Goal: Task Accomplishment & Management: Manage account settings

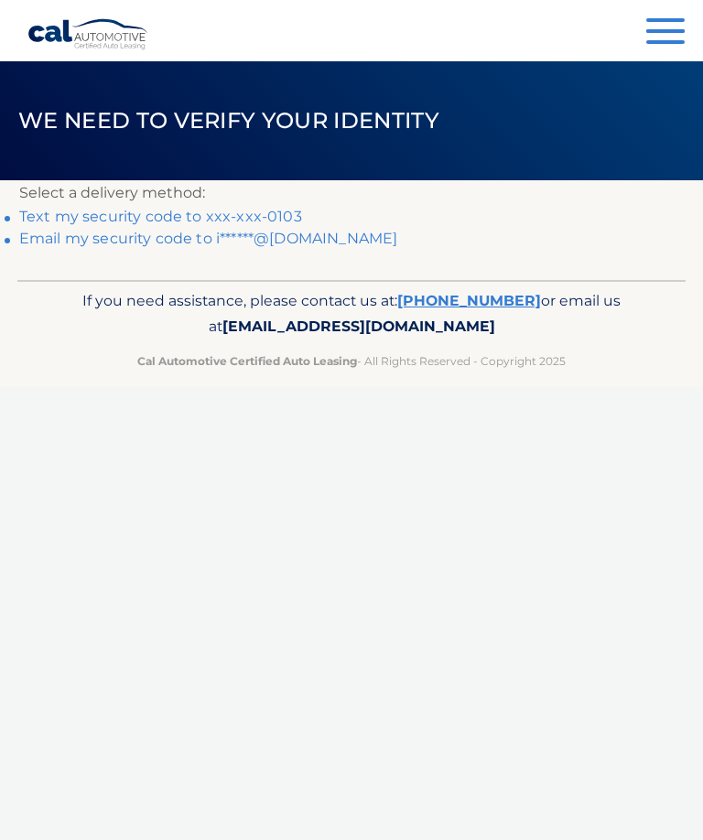
click at [279, 211] on link "Text my security code to xxx-xxx-0103" at bounding box center [160, 216] width 283 height 17
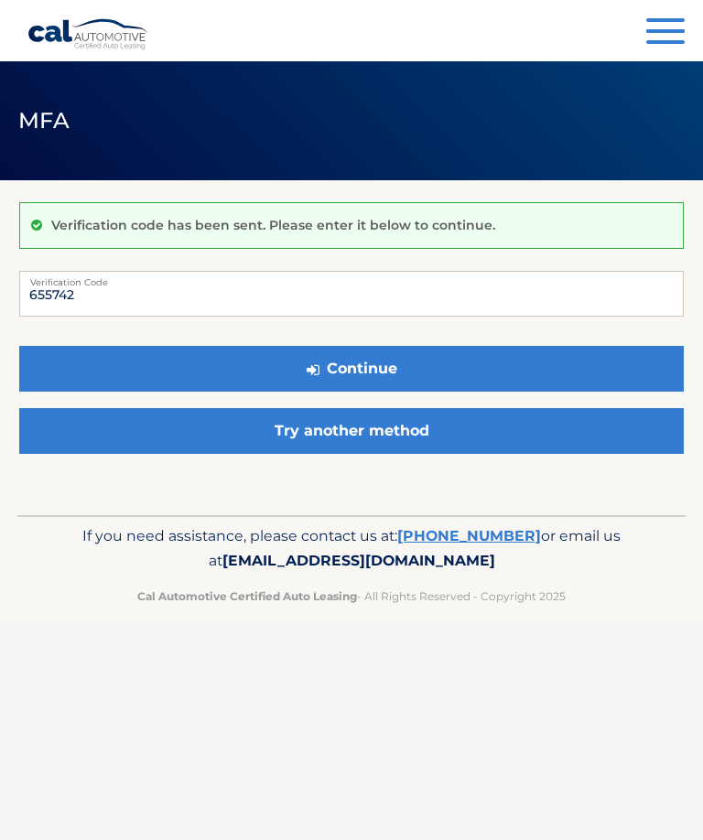
type input "655742"
click at [409, 364] on button "Continue" at bounding box center [351, 369] width 664 height 46
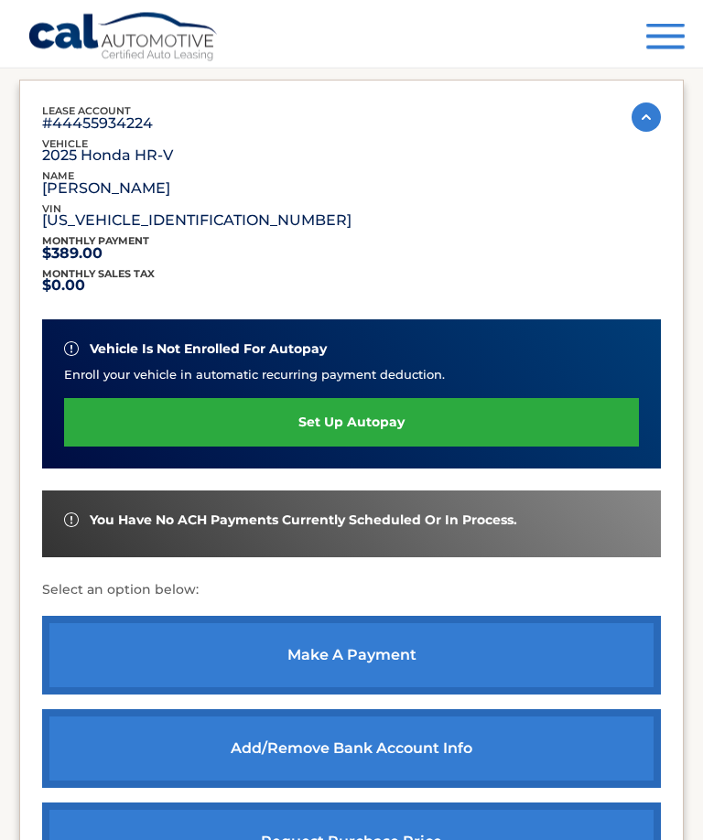
scroll to position [249, 0]
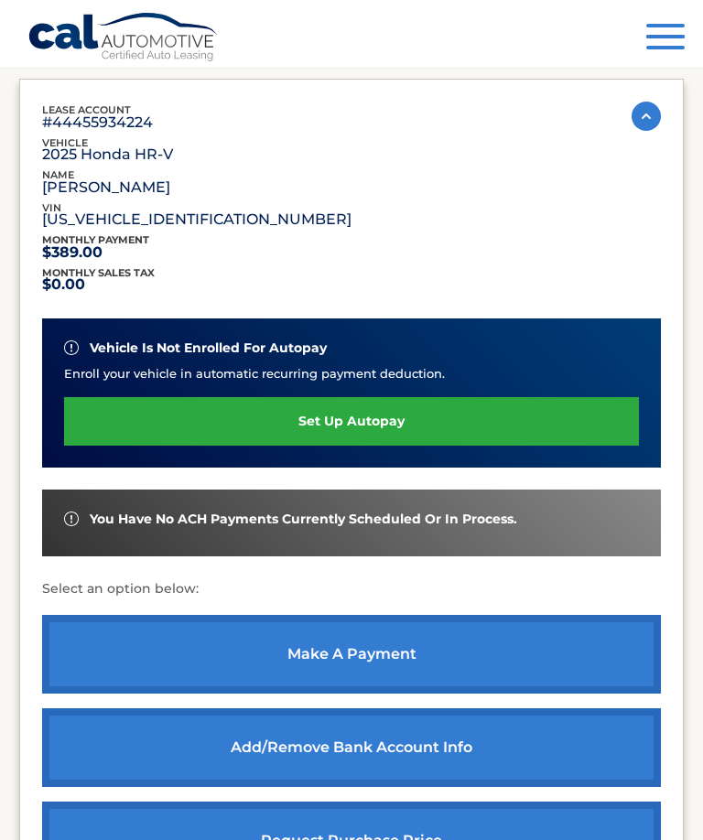
click at [382, 650] on link "make a payment" at bounding box center [351, 654] width 618 height 79
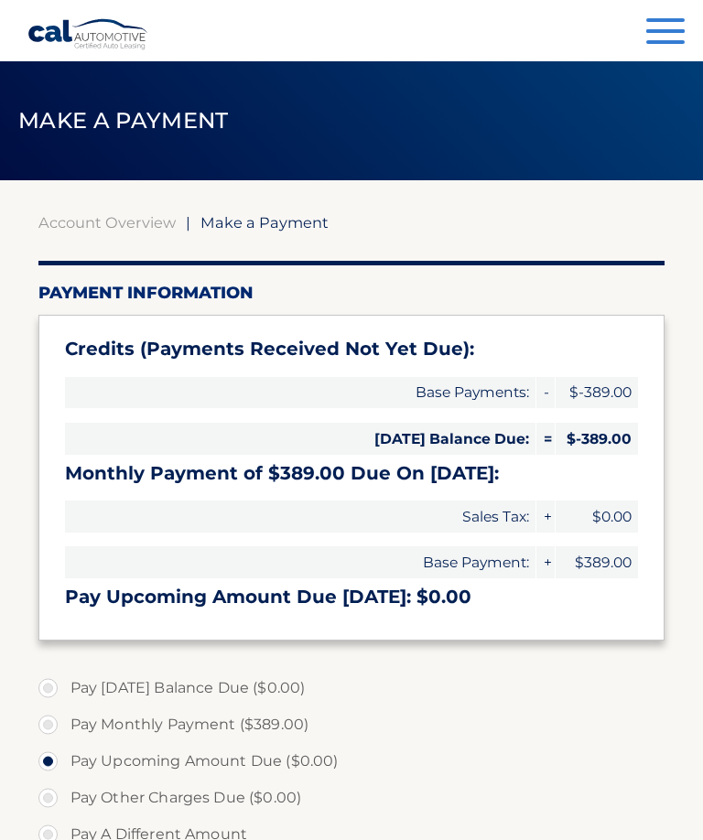
select select "Y2RjMzRkY2UtZWVhOC00N2JmLTliMTgtMmVjMTkwYTE0ZTE4"
click at [682, 24] on button "Menu" at bounding box center [665, 33] width 38 height 30
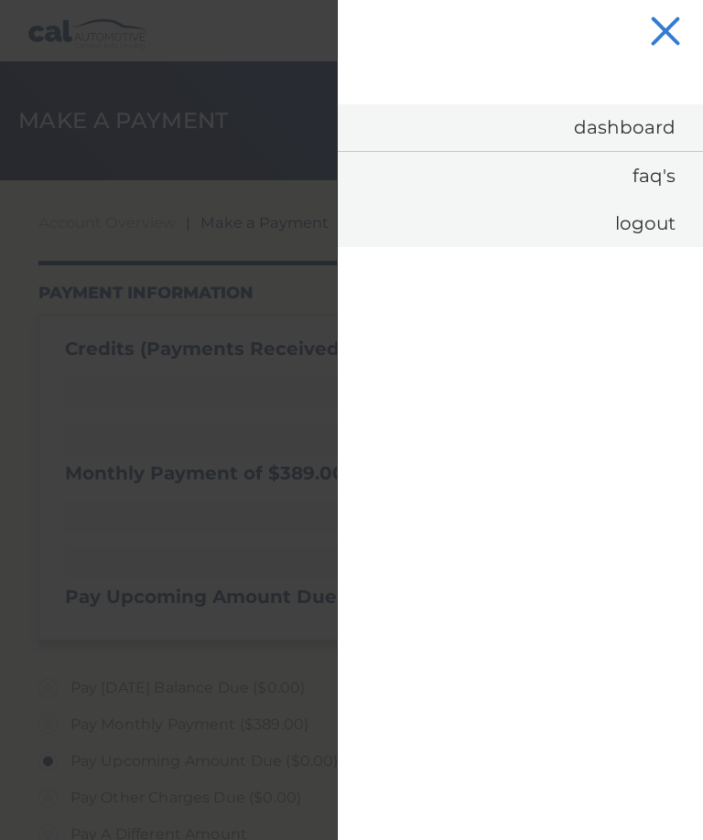
click at [630, 142] on link "Dashboard" at bounding box center [520, 127] width 365 height 47
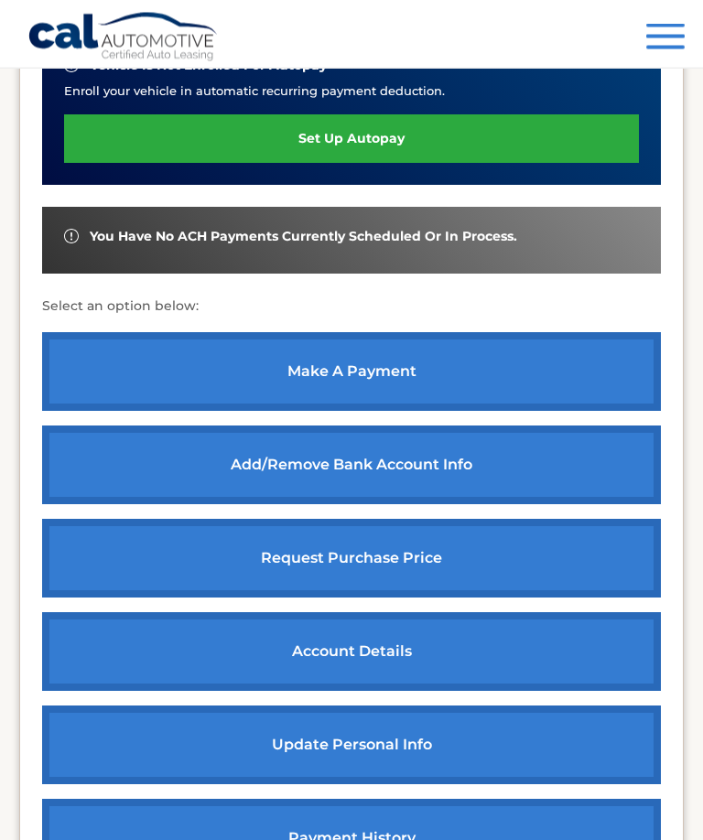
scroll to position [547, 0]
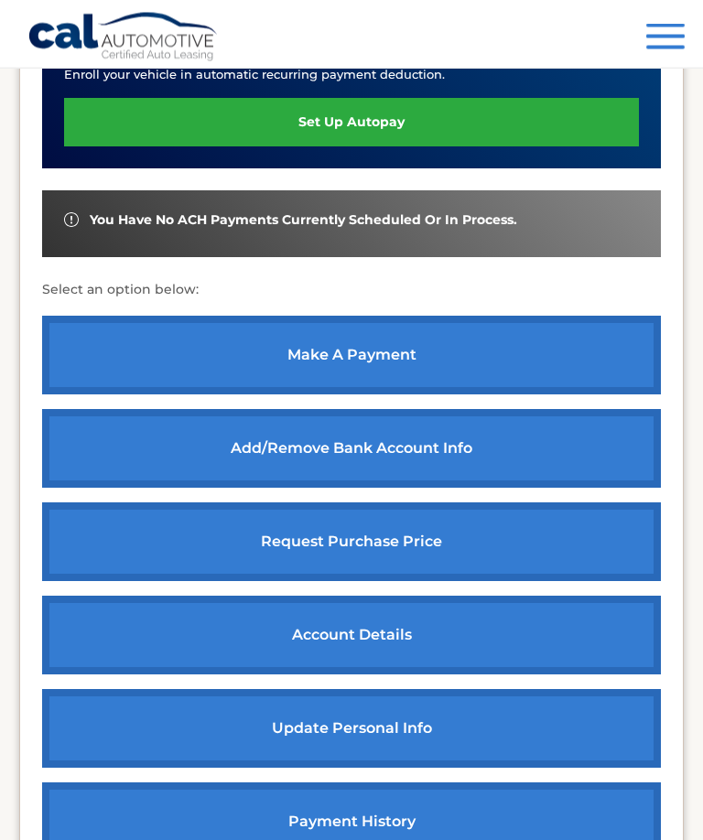
click at [384, 801] on link "payment history" at bounding box center [351, 822] width 618 height 79
